Goal: Check status: Check status

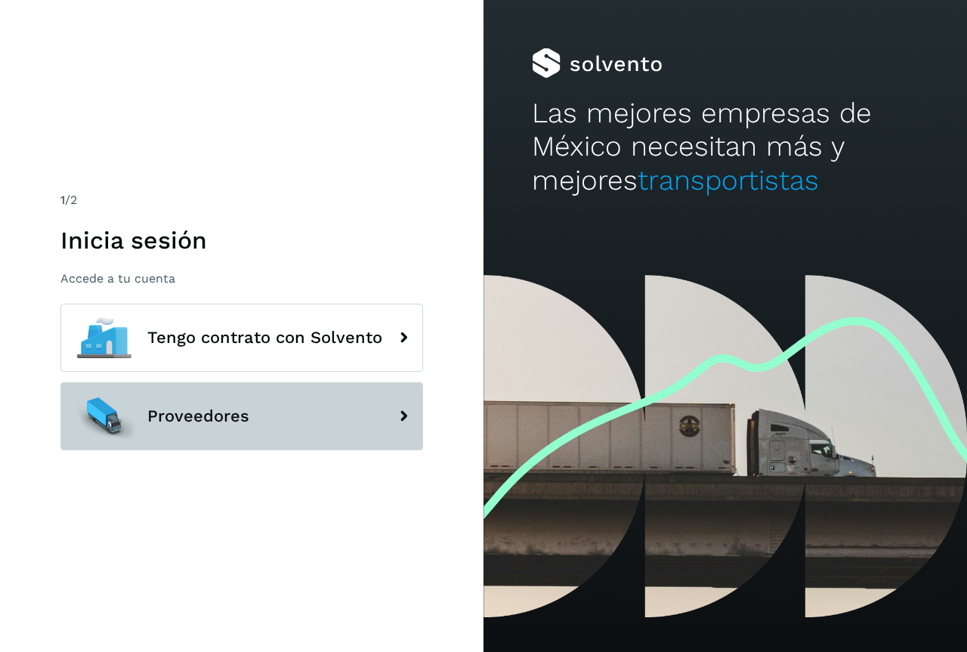
click at [174, 419] on span "Proveedores" at bounding box center [198, 416] width 102 height 18
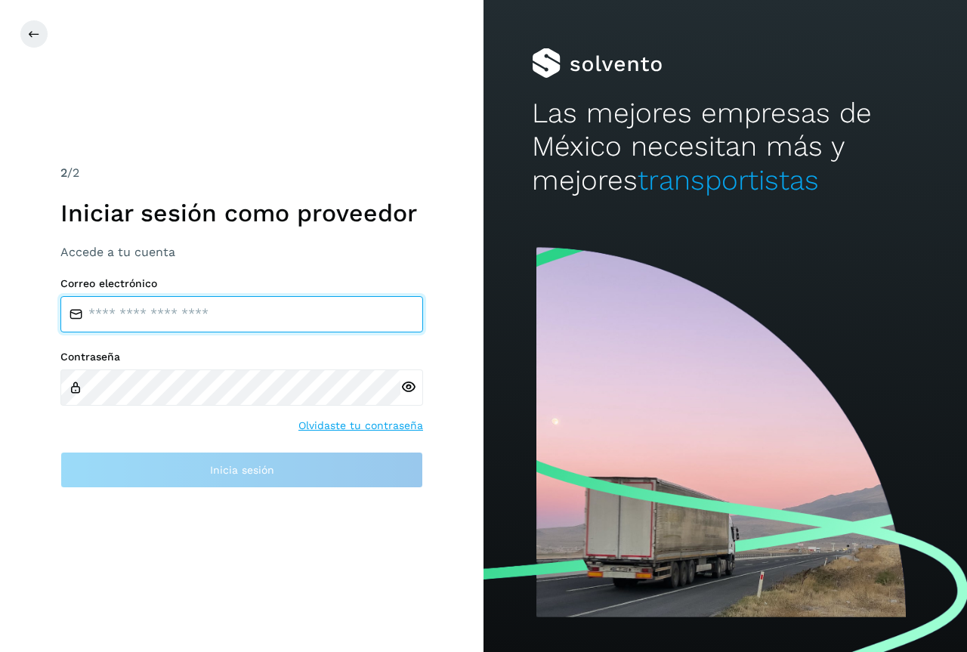
type input "**********"
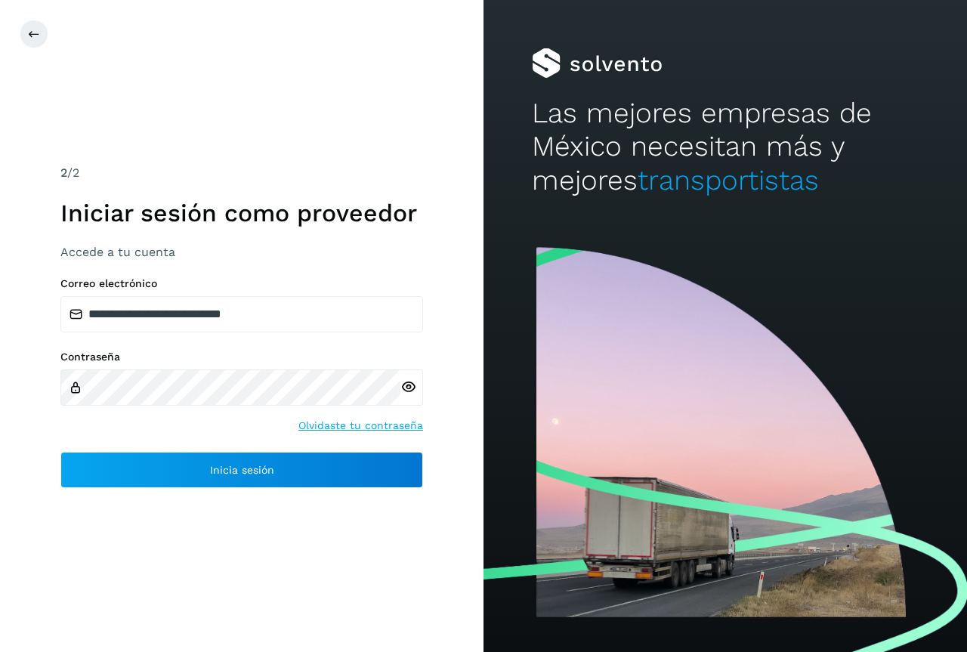
click at [412, 385] on icon at bounding box center [408, 387] width 16 height 16
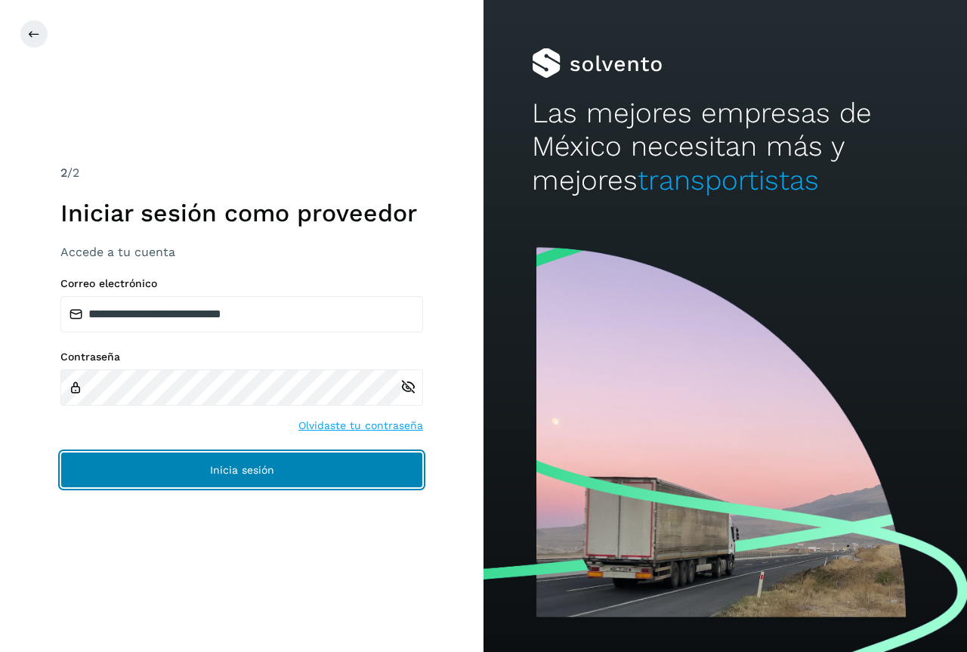
click at [253, 471] on span "Inicia sesión" at bounding box center [242, 470] width 64 height 11
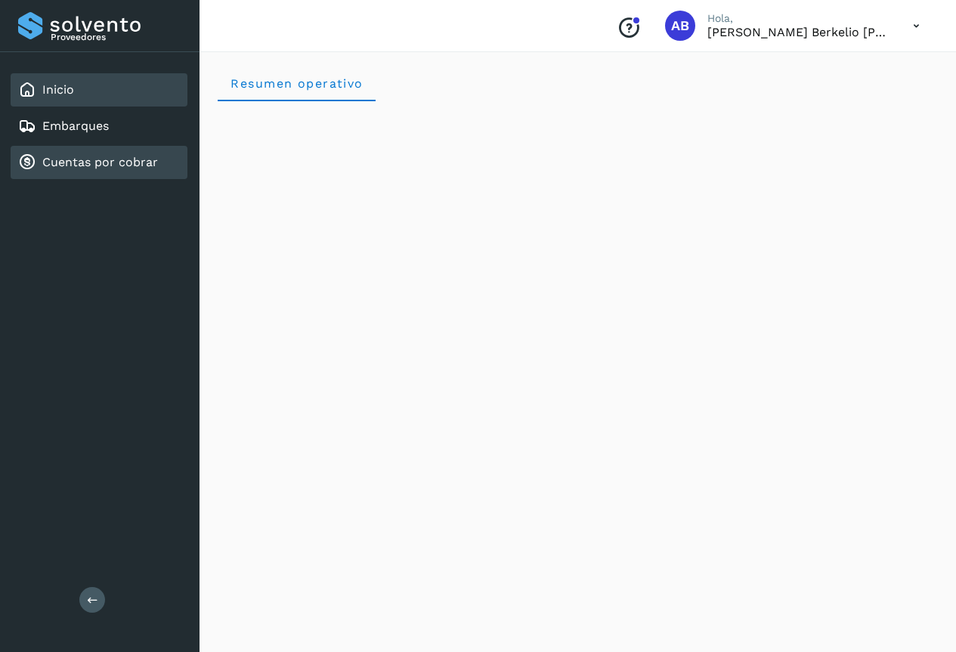
click at [60, 162] on link "Cuentas por cobrar" at bounding box center [100, 162] width 116 height 14
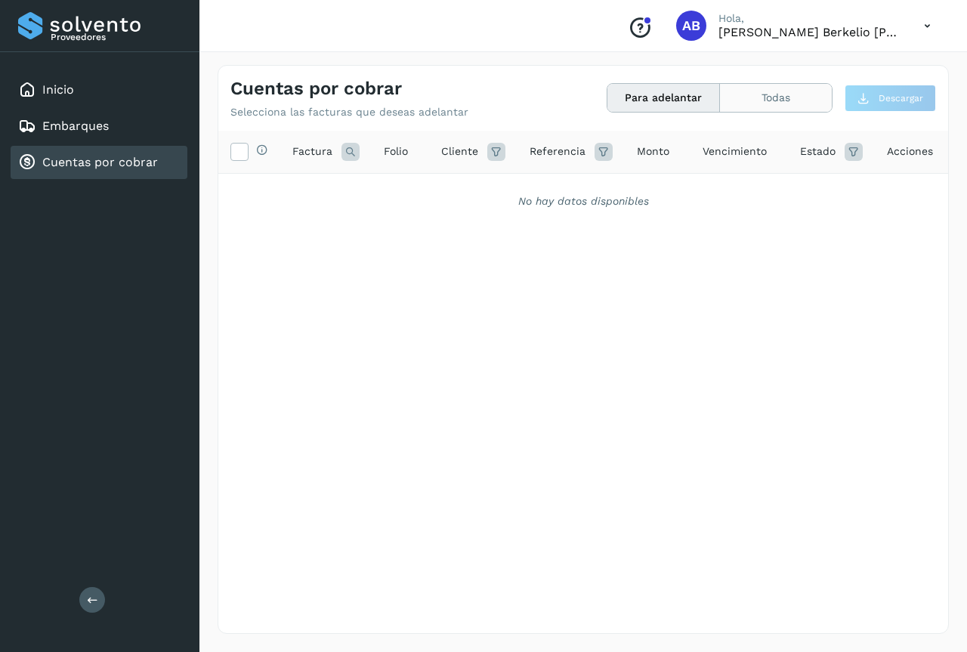
click at [778, 103] on button "Todas" at bounding box center [776, 98] width 112 height 28
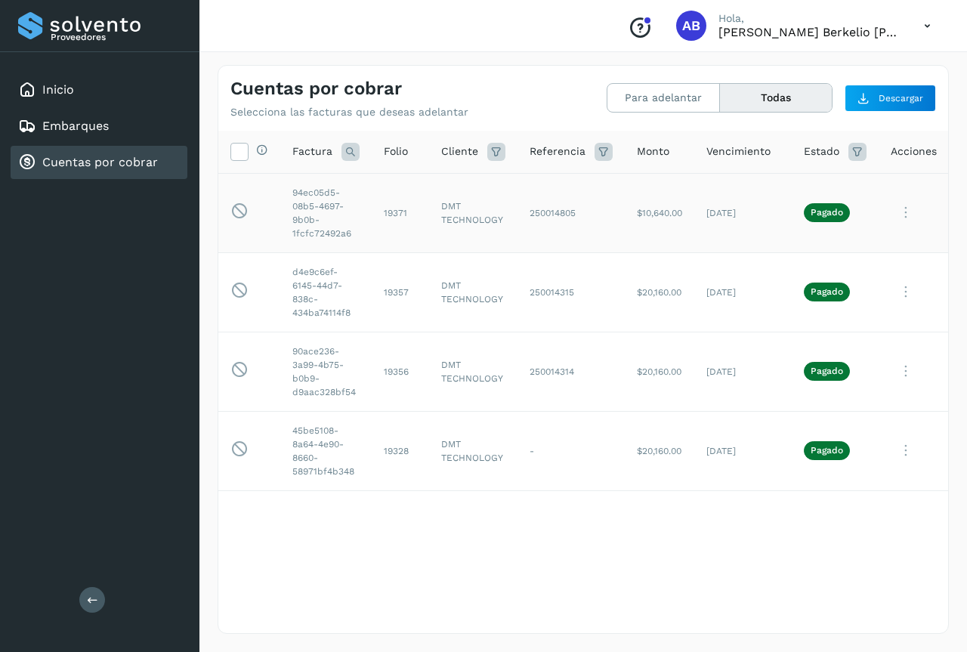
click at [835, 210] on p "Pagado" at bounding box center [827, 212] width 32 height 11
click at [697, 212] on td "[DATE]" at bounding box center [742, 212] width 97 height 79
click at [295, 212] on td "94ec05d5-08b5-4697-9b0b-1fcfc72492a6" at bounding box center [325, 212] width 91 height 79
click at [907, 207] on icon at bounding box center [906, 212] width 30 height 31
click at [845, 249] on button "Ver Detalle" at bounding box center [855, 249] width 180 height 29
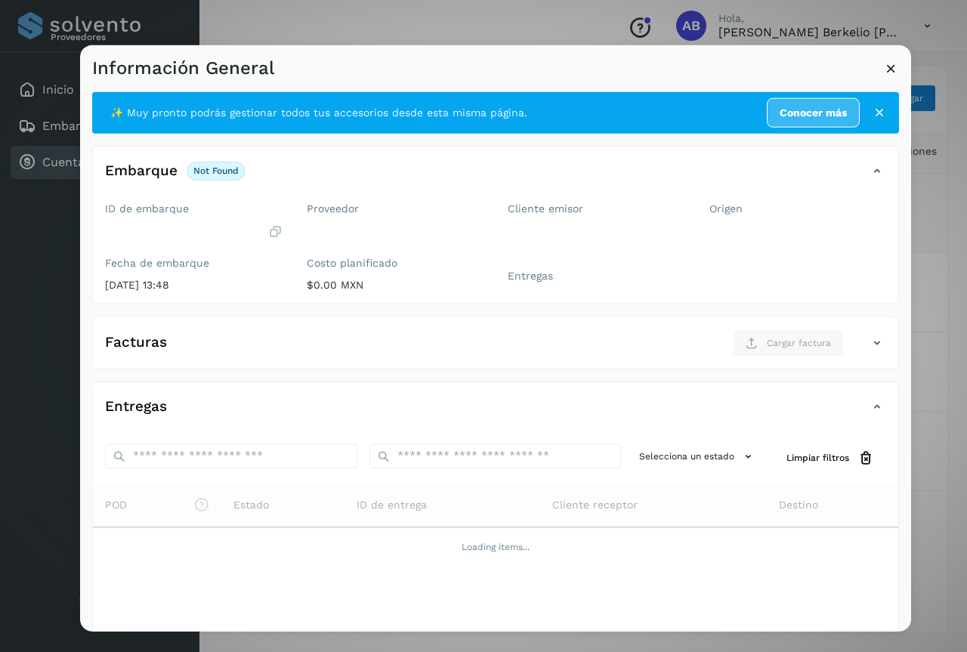
click at [890, 67] on icon at bounding box center [891, 68] width 16 height 16
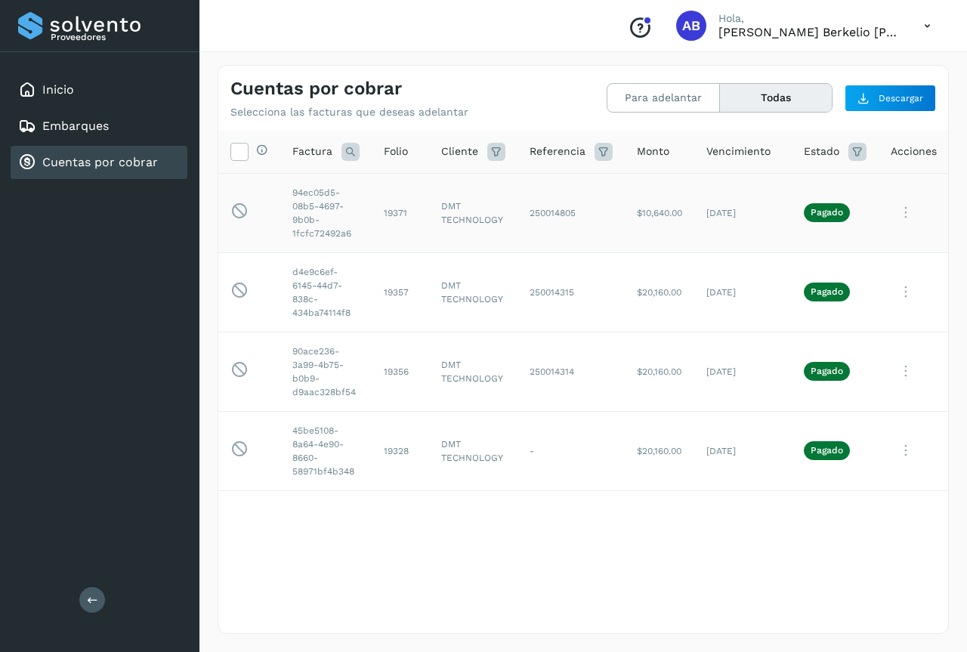
click at [932, 24] on icon at bounding box center [927, 26] width 31 height 31
click at [837, 66] on div "Cerrar sesión" at bounding box center [852, 68] width 180 height 29
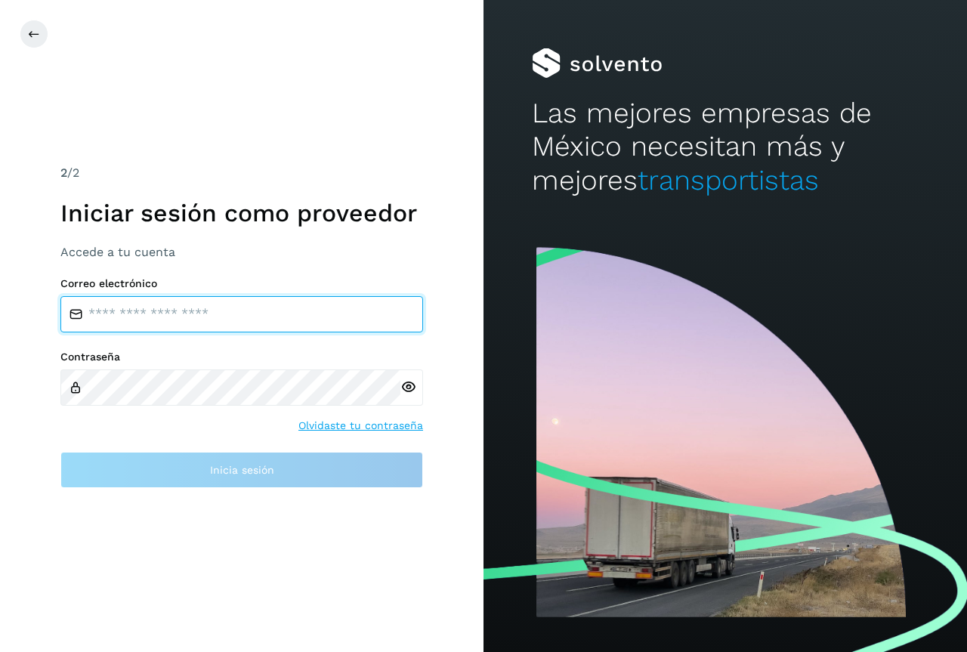
type input "**********"
